Goal: Task Accomplishment & Management: Use online tool/utility

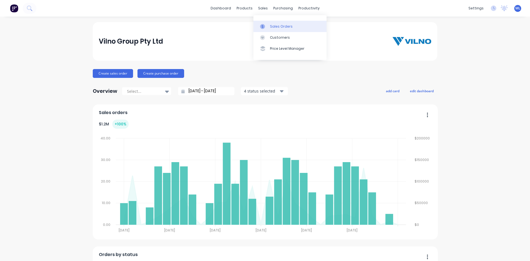
click at [268, 26] on div at bounding box center [264, 26] width 8 height 5
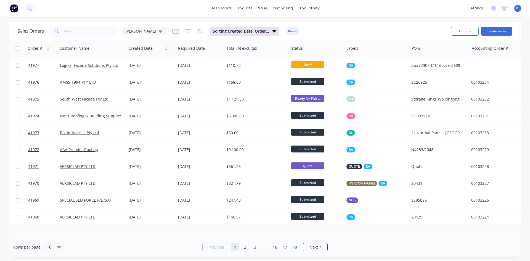
click at [387, 25] on div "Sales Orders [PERSON_NAME] Sorting: Created Date, Order # Reset" at bounding box center [232, 31] width 429 height 14
click at [82, 28] on input "text" at bounding box center [91, 31] width 54 height 11
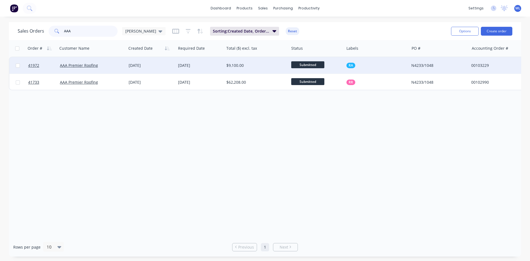
type input "AAA"
click at [118, 67] on div "AAA Premier Roofing" at bounding box center [90, 66] width 61 height 6
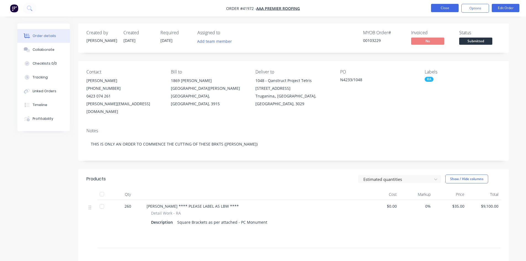
click at [446, 9] on button "Close" at bounding box center [445, 8] width 28 height 8
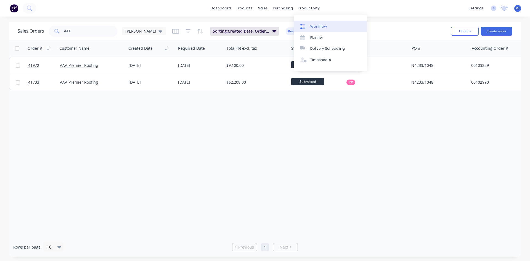
click at [304, 28] on icon at bounding box center [304, 26] width 2 height 4
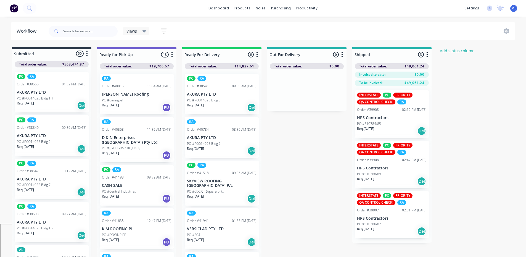
click at [127, 30] on span "Views" at bounding box center [132, 31] width 10 height 6
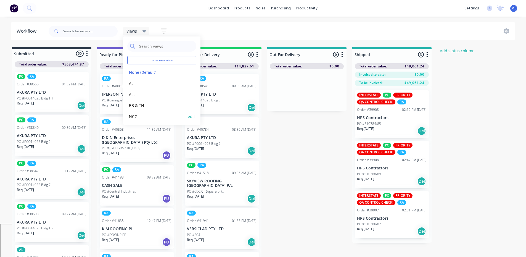
click at [135, 119] on button "NCG" at bounding box center [156, 116] width 59 height 6
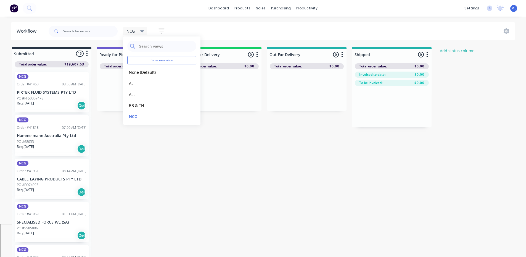
click at [176, 187] on div "Submitted 15 Status colour #273444 hex #273444 Save Cancel Summaries Total orde…" at bounding box center [296, 152] width 601 height 211
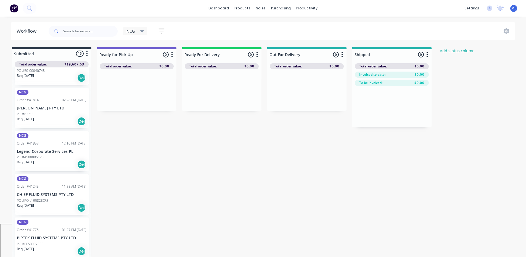
scroll to position [461, 0]
click at [327, 192] on div "Submitted 15 Status colour #273444 hex #273444 Save Cancel Summaries Total orde…" at bounding box center [296, 152] width 601 height 211
